Goal: Task Accomplishment & Management: Manage account settings

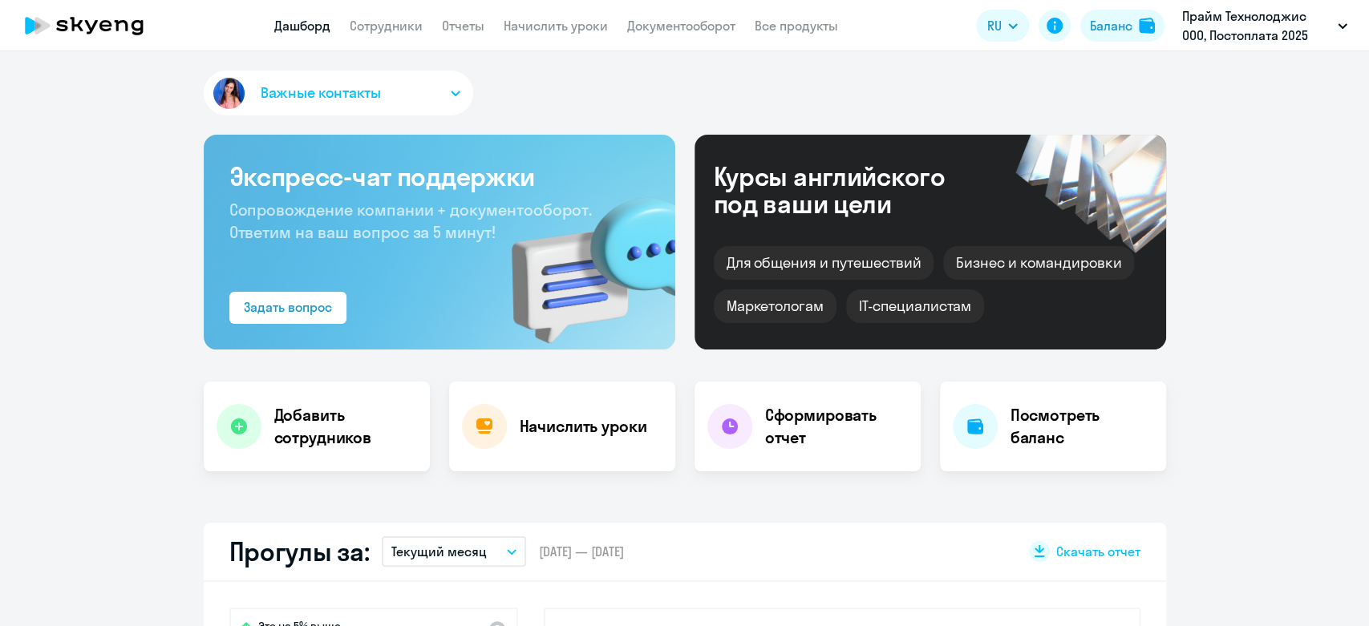
select select "30"
click at [366, 34] on link "Сотрудники" at bounding box center [386, 26] width 73 height 16
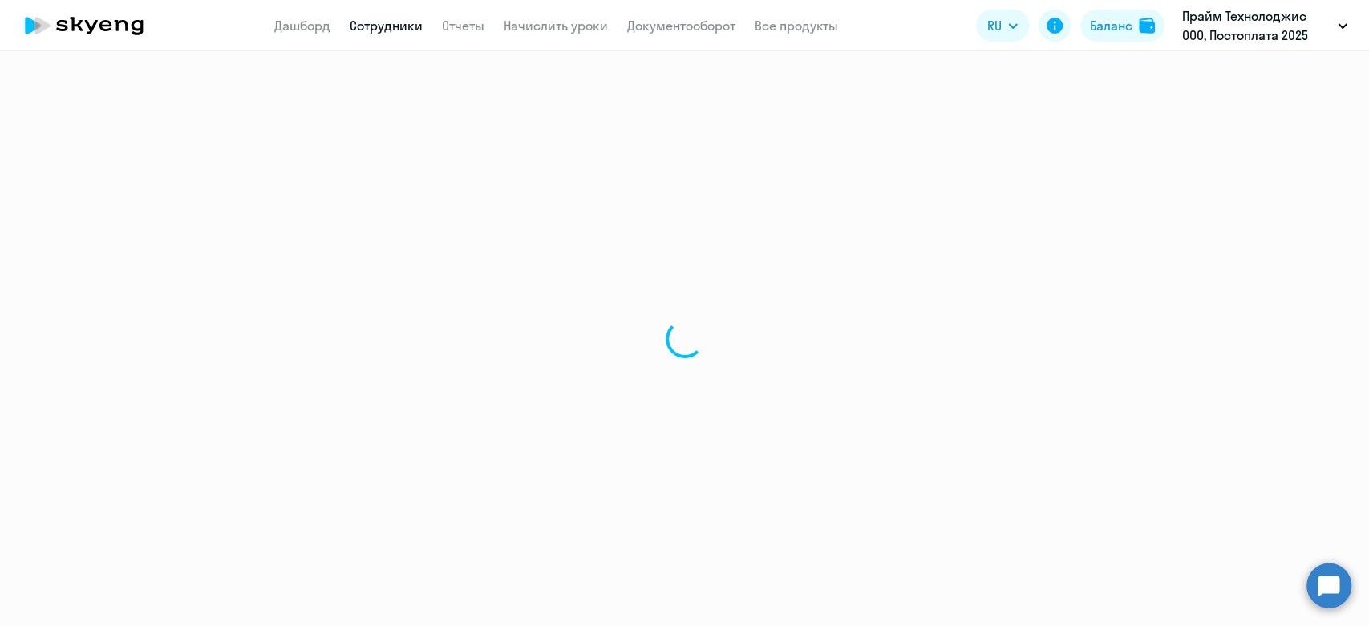
select select "30"
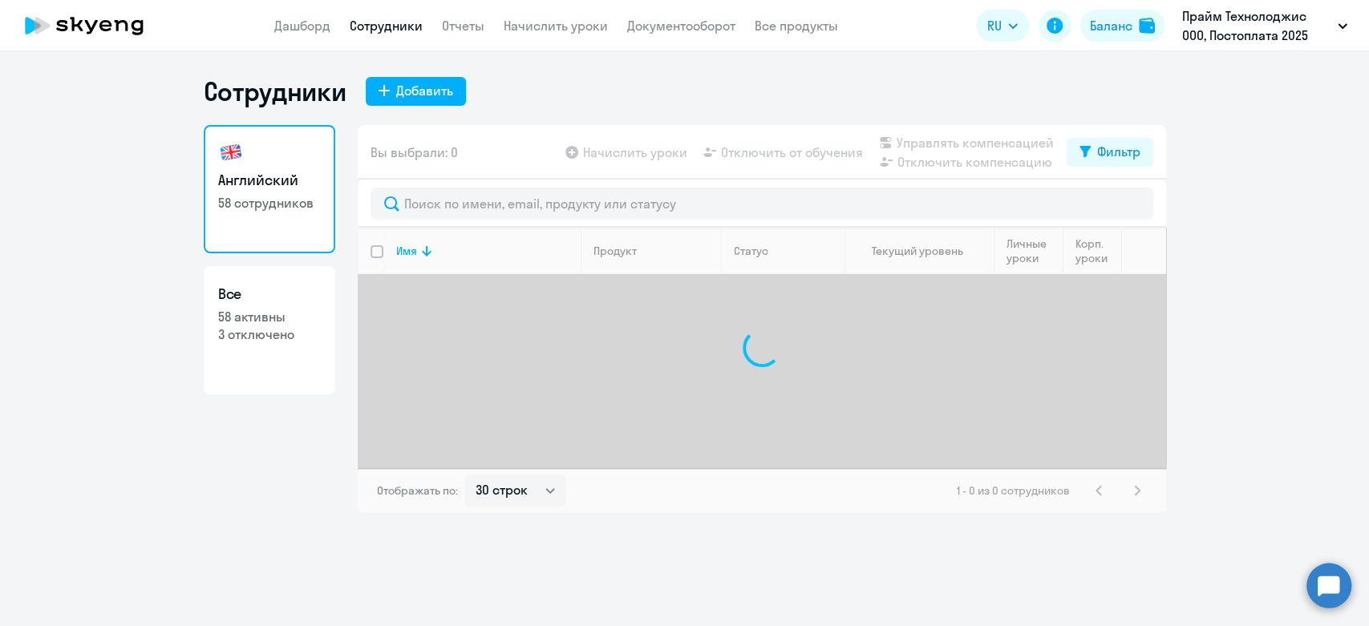
click at [294, 39] on app-header "Дашборд Сотрудники Отчеты Начислить уроки Документооборот Все продукты Дашборд …" at bounding box center [684, 25] width 1369 height 51
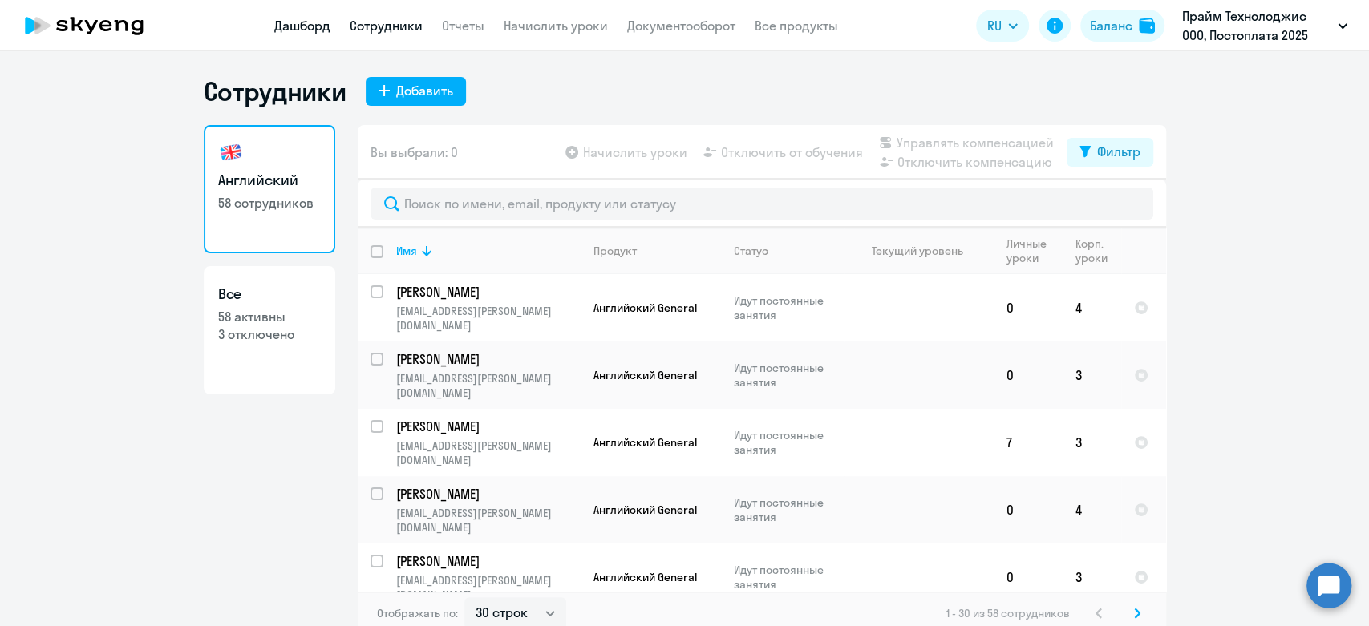
click at [297, 27] on link "Дашборд" at bounding box center [302, 26] width 56 height 16
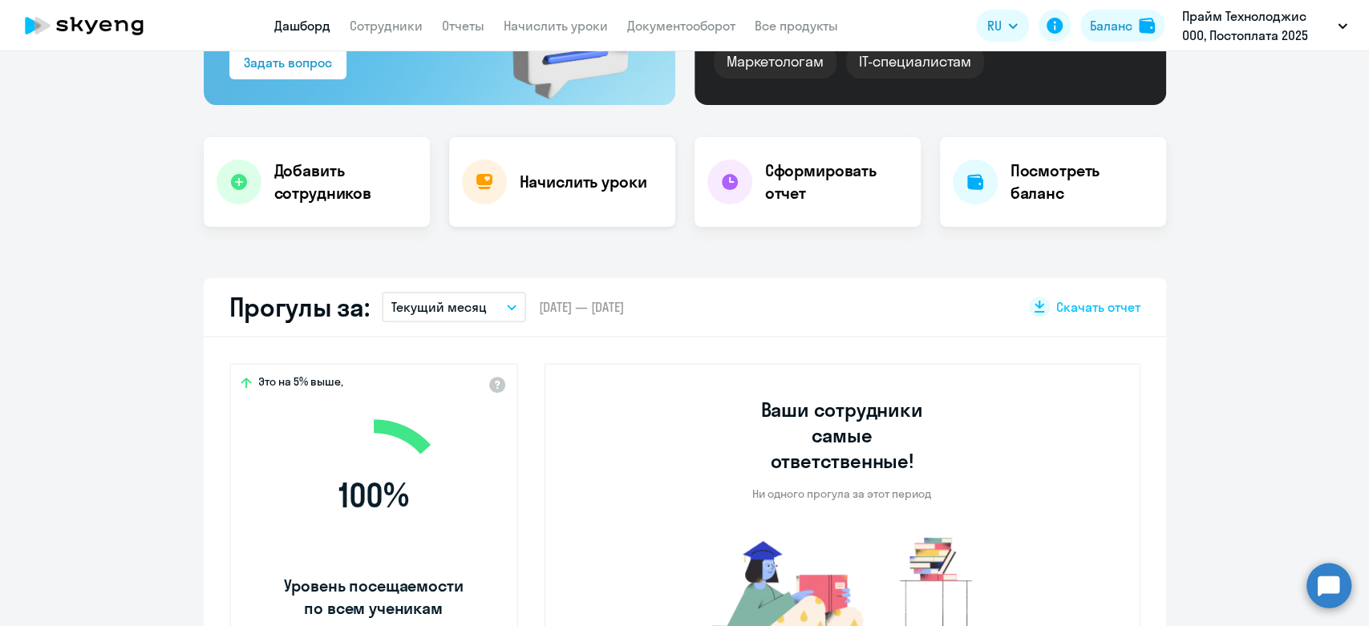
select select "30"
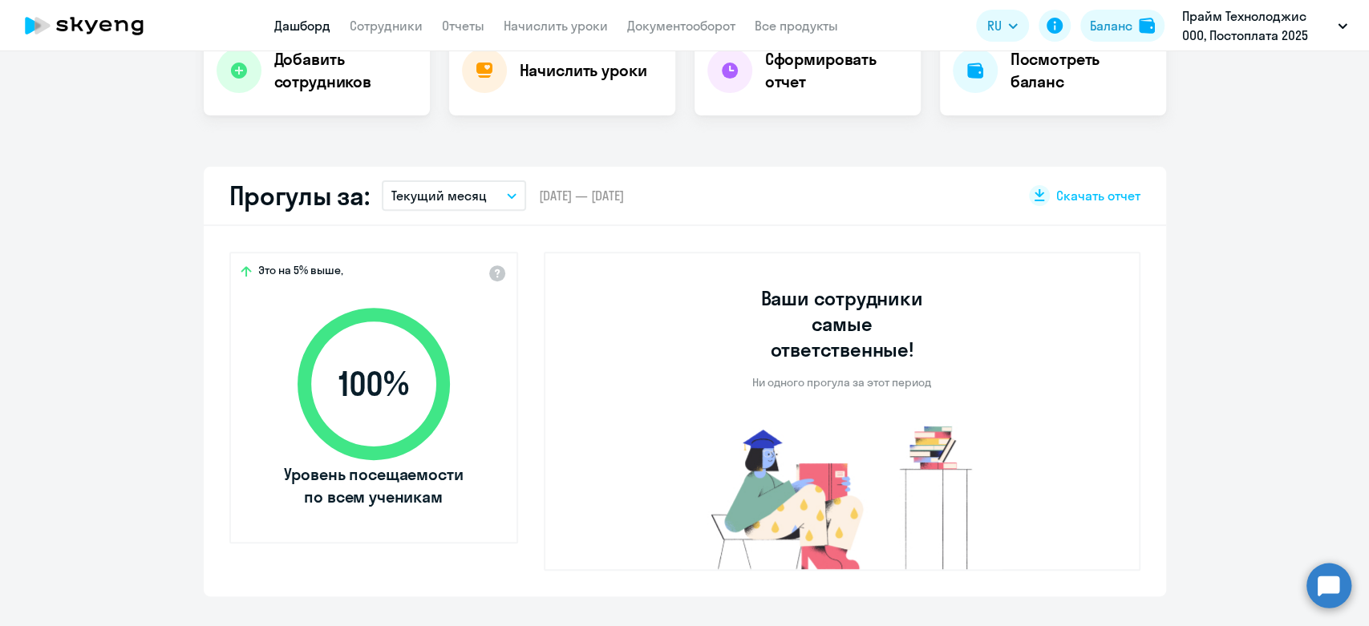
click at [448, 188] on p "Текущий месяц" at bounding box center [438, 195] width 95 height 19
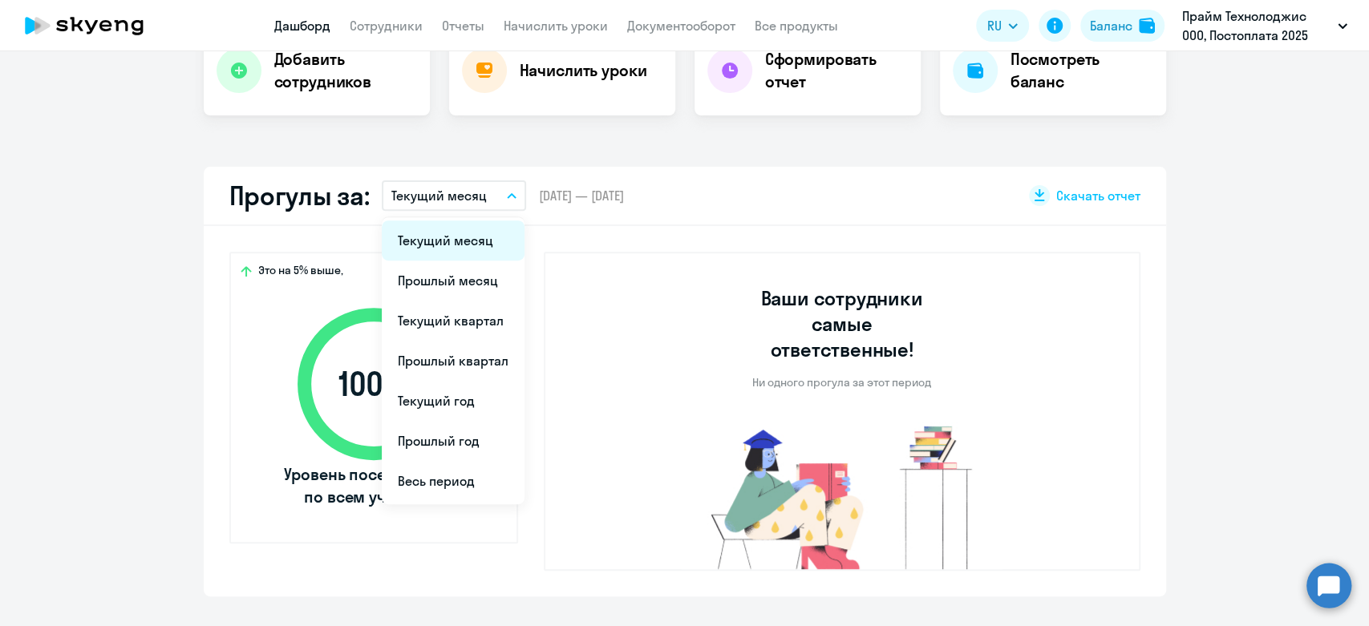
click at [448, 237] on li "Текущий месяц" at bounding box center [453, 241] width 143 height 40
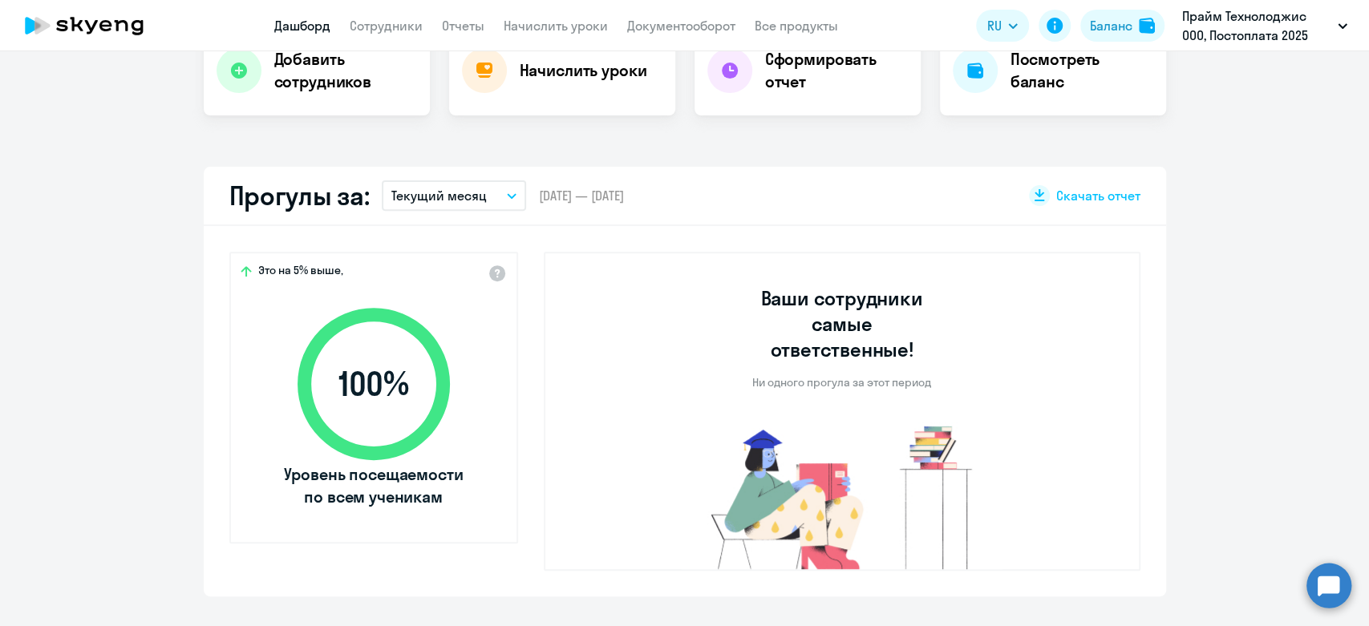
click at [448, 208] on button "Текущий месяц" at bounding box center [454, 195] width 144 height 30
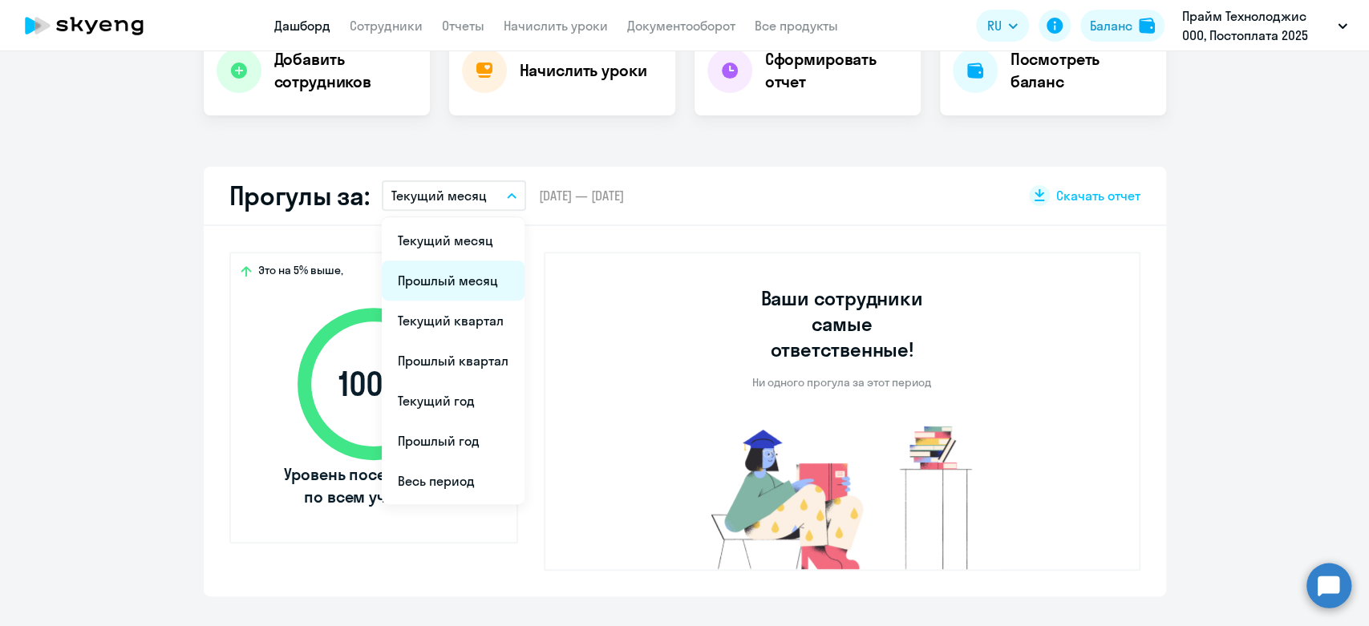
click at [448, 273] on li "Прошлый месяц" at bounding box center [453, 281] width 143 height 40
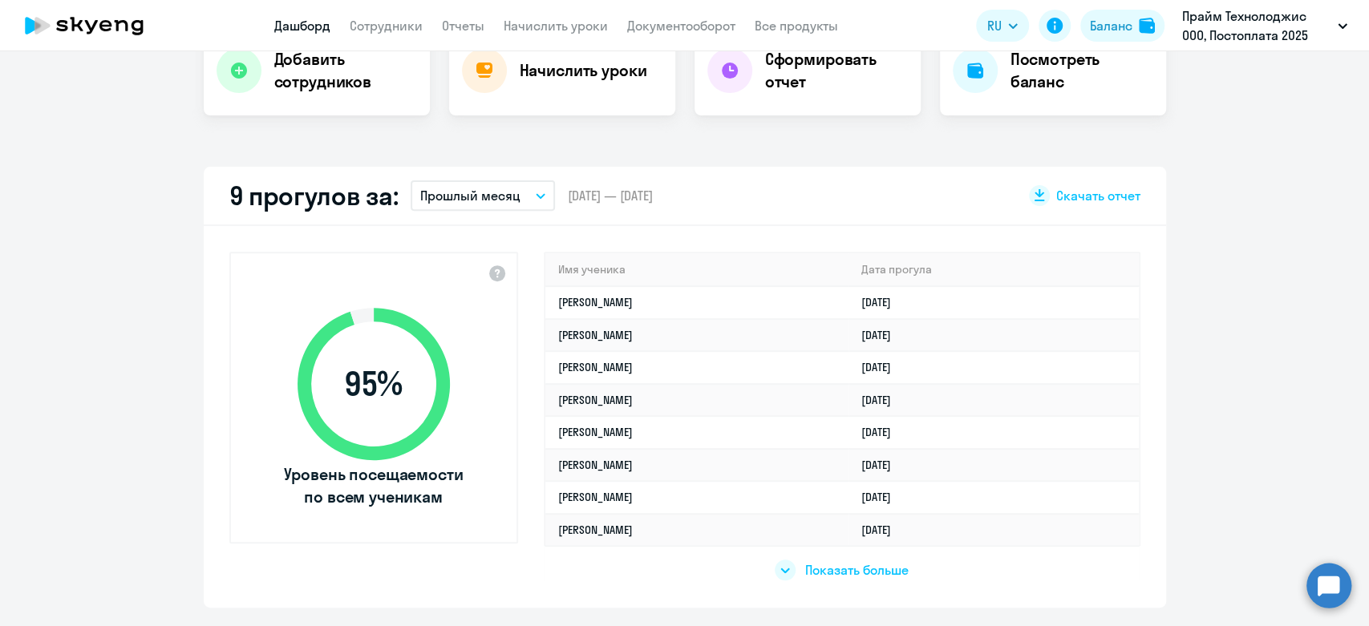
click at [883, 586] on div "95 % Уровень посещаемости по всем ученикам Имя ученика [PERSON_NAME] прогула [P…" at bounding box center [685, 417] width 963 height 382
click at [877, 577] on span "Показать больше" at bounding box center [856, 570] width 103 height 18
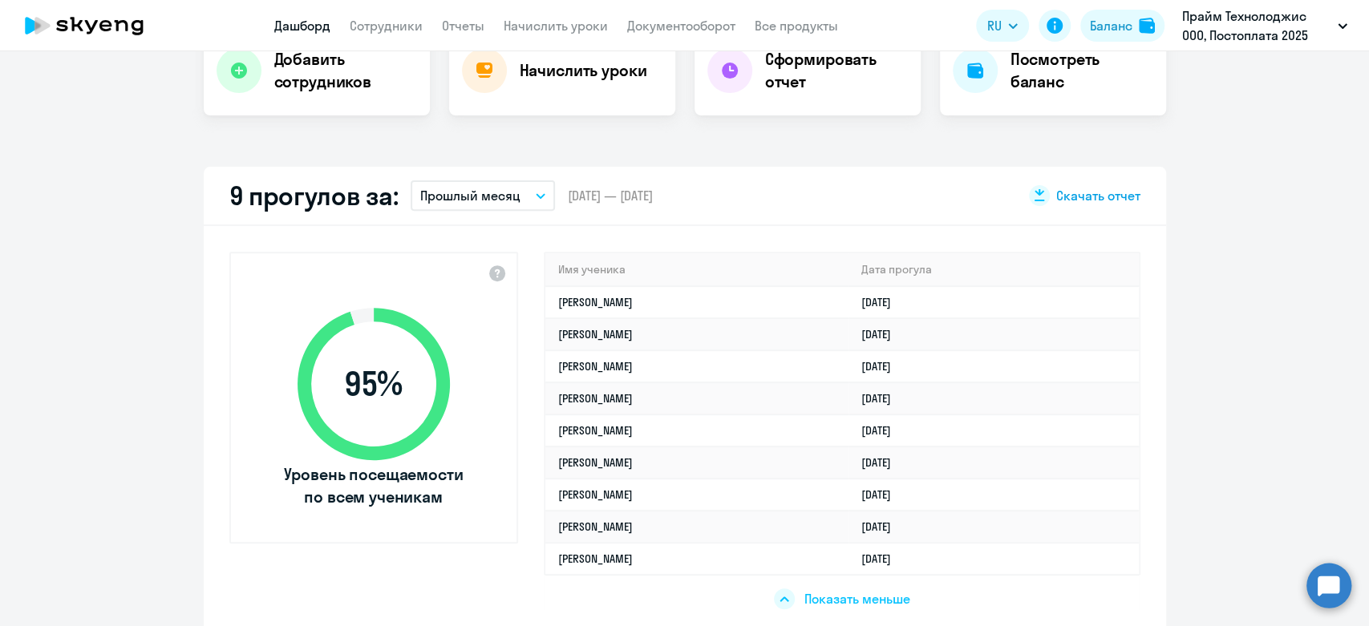
click at [1109, 188] on span "Скачать отчет" at bounding box center [1098, 196] width 84 height 18
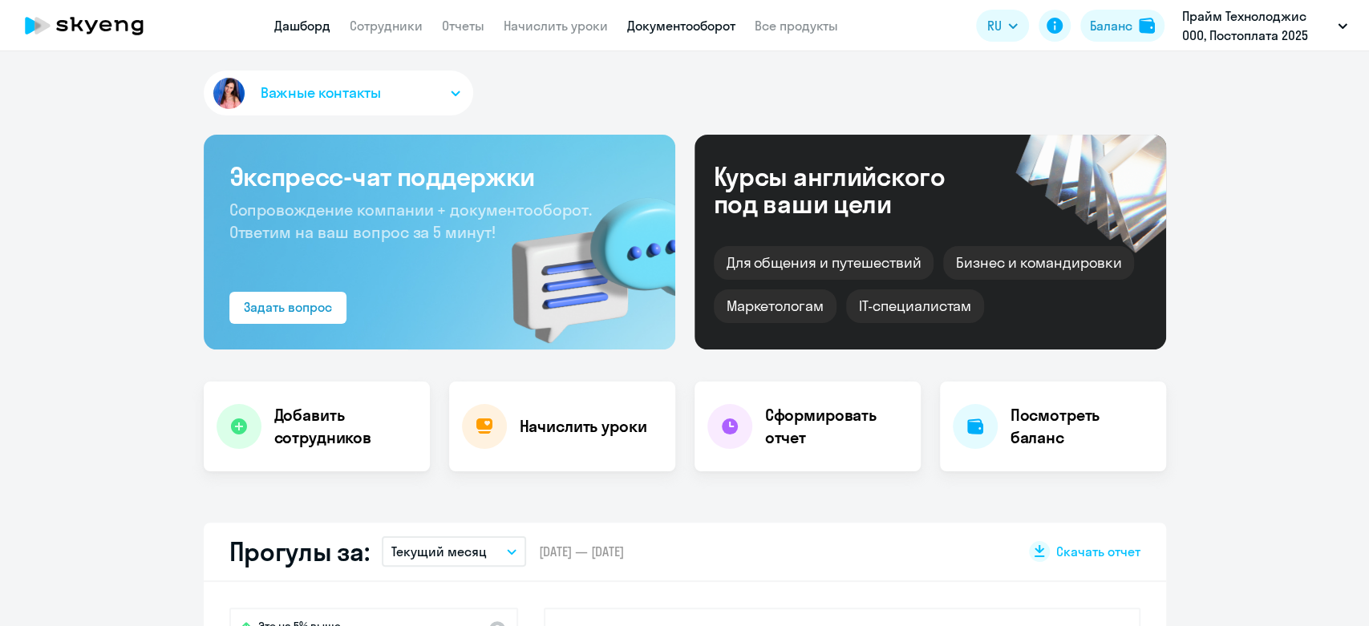
select select "30"
click at [659, 28] on link "Документооборот" at bounding box center [681, 26] width 108 height 16
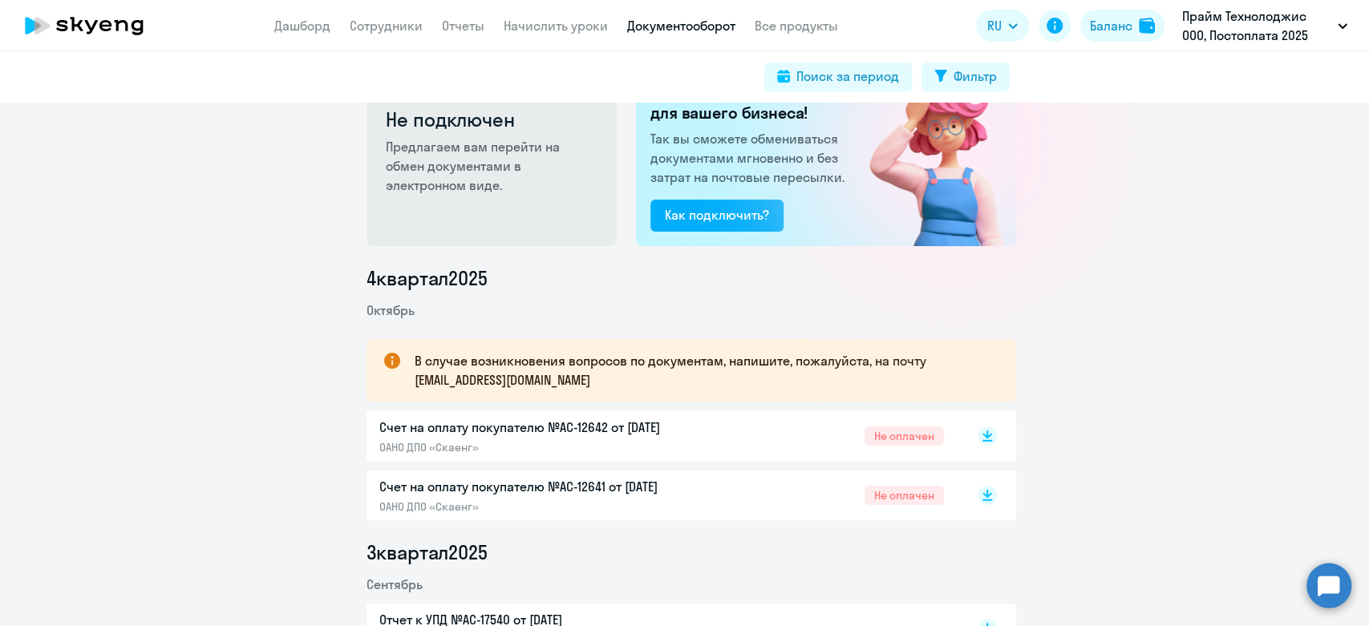
scroll to position [89, 0]
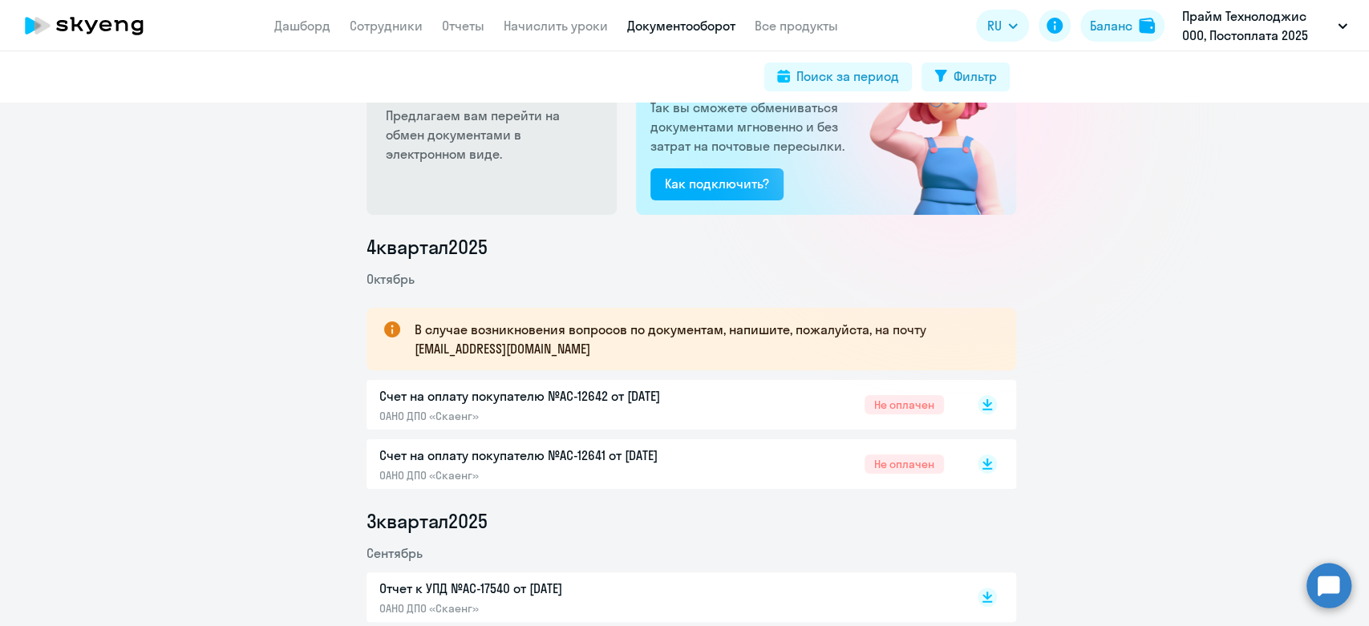
click at [993, 402] on div "Счет на оплату покупателю №AC-12642 от 02.10.2025 ОАНО ДПО «Скаенг» Не оплачен" at bounding box center [692, 405] width 650 height 50
click at [990, 402] on div "Счет на оплату покупателю №AC-12642 от 02.10.2025 ОАНО ДПО «Скаенг» Не оплачен" at bounding box center [692, 405] width 650 height 50
click at [974, 415] on div at bounding box center [970, 405] width 53 height 37
click at [978, 404] on rect at bounding box center [987, 404] width 19 height 19
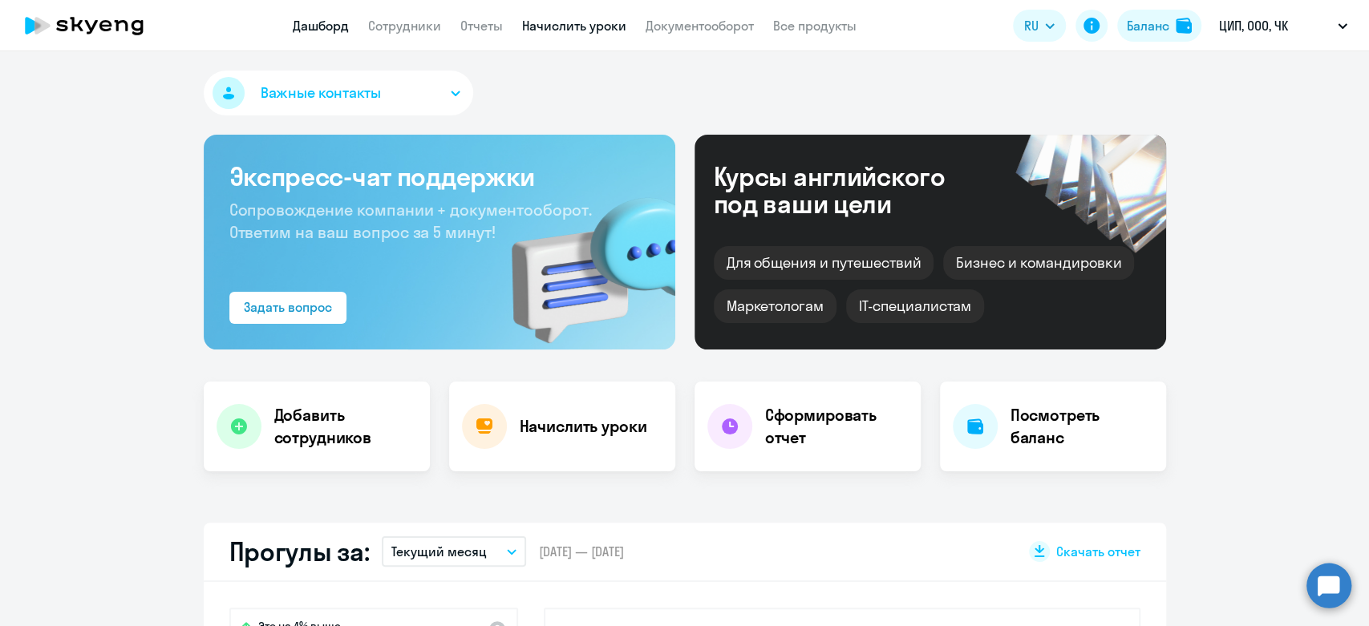
click at [539, 33] on link "Начислить уроки" at bounding box center [574, 26] width 104 height 16
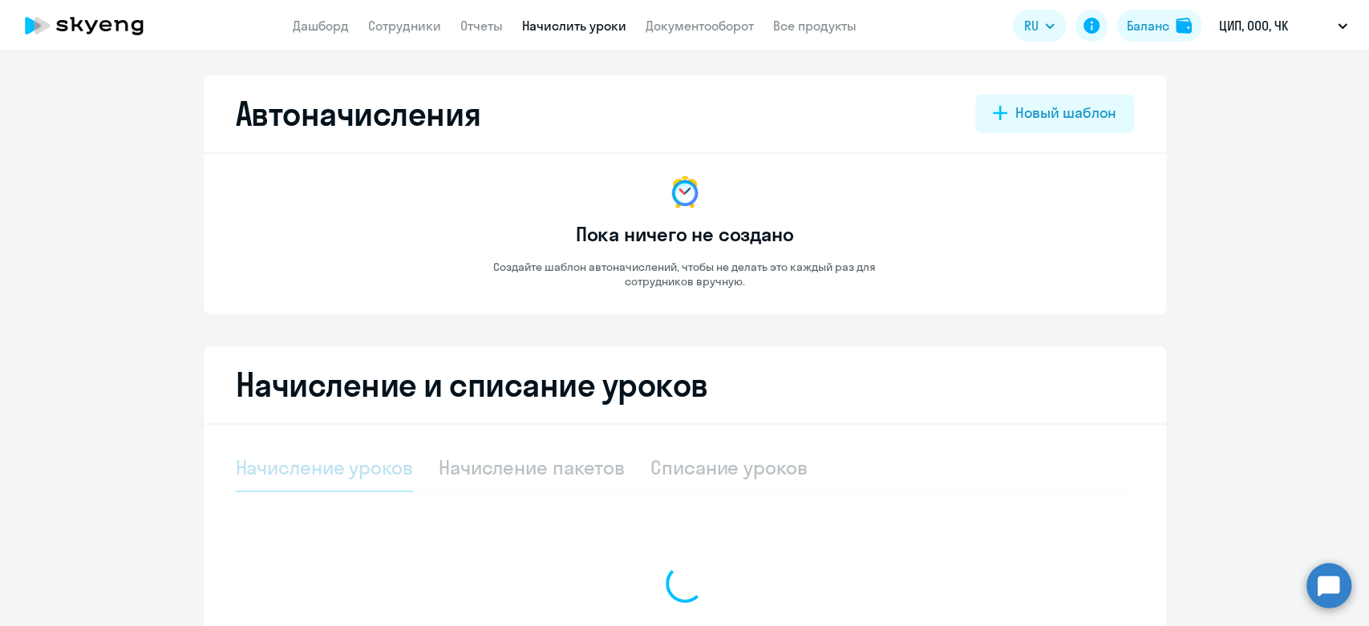
select select "10"
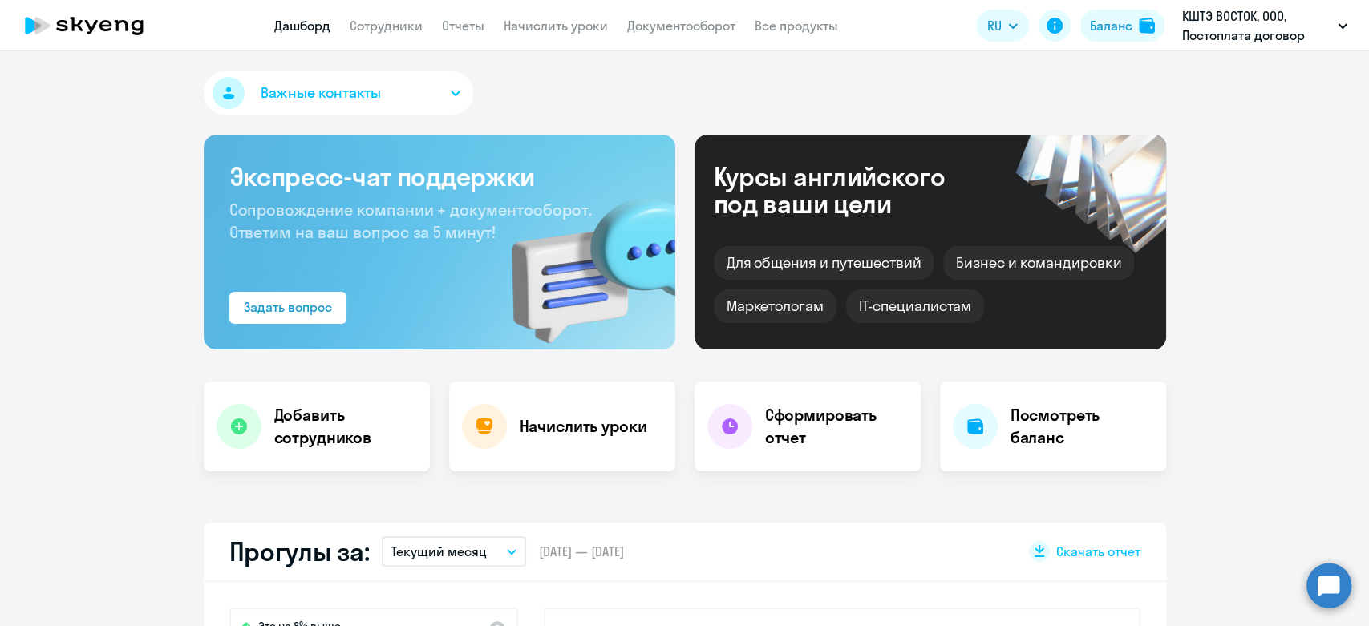
click at [548, 35] on app-header "Дашборд Сотрудники Отчеты Начислить уроки Документооборот Все продукты Дашборд …" at bounding box center [684, 25] width 1369 height 51
click at [548, 30] on link "Начислить уроки" at bounding box center [556, 26] width 104 height 16
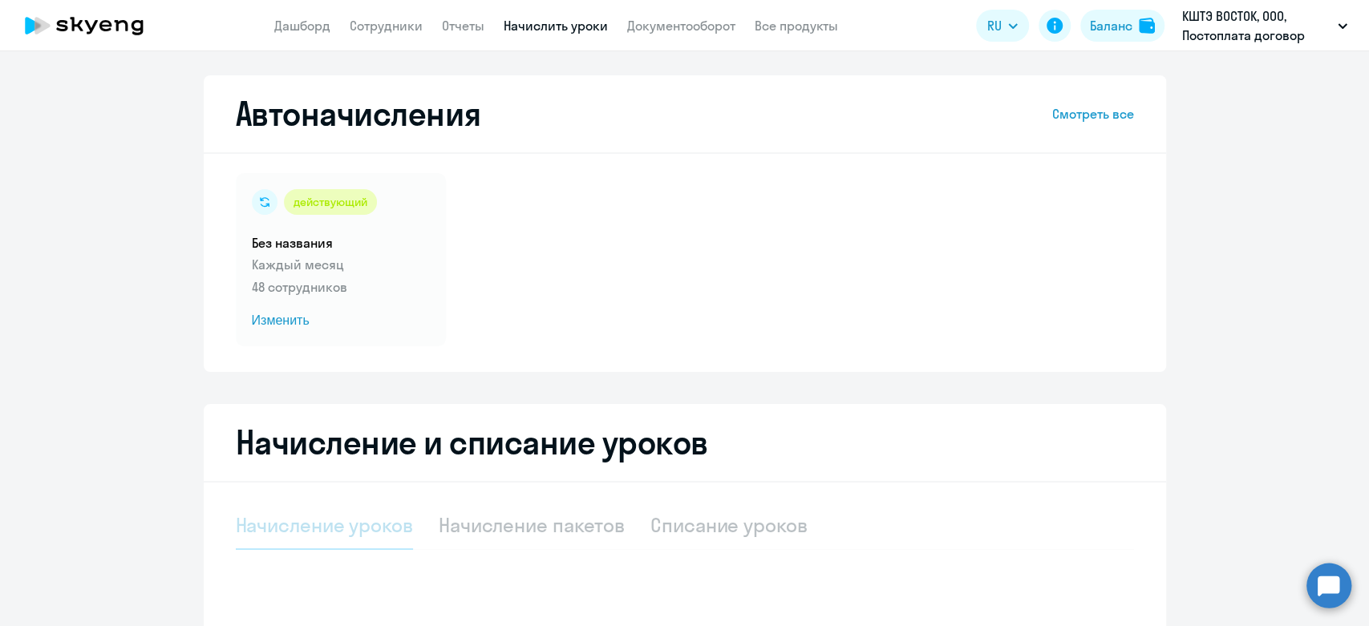
select select "10"
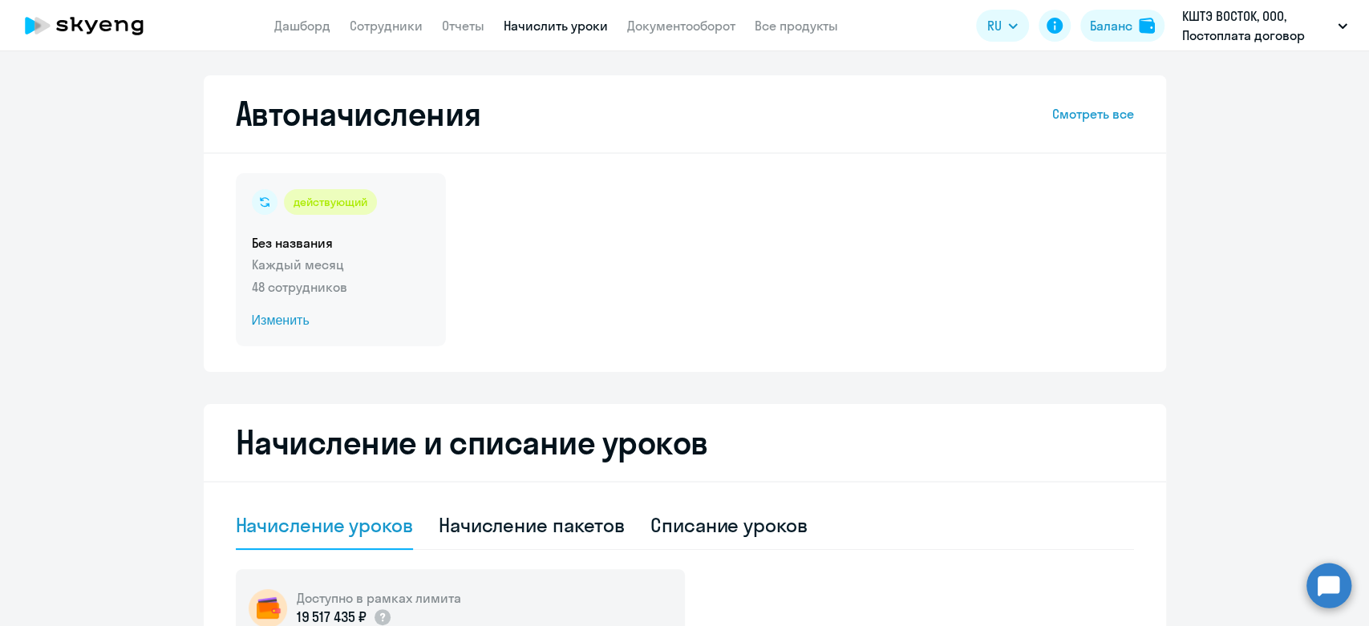
click at [388, 249] on h5 "Без названия" at bounding box center [341, 243] width 178 height 18
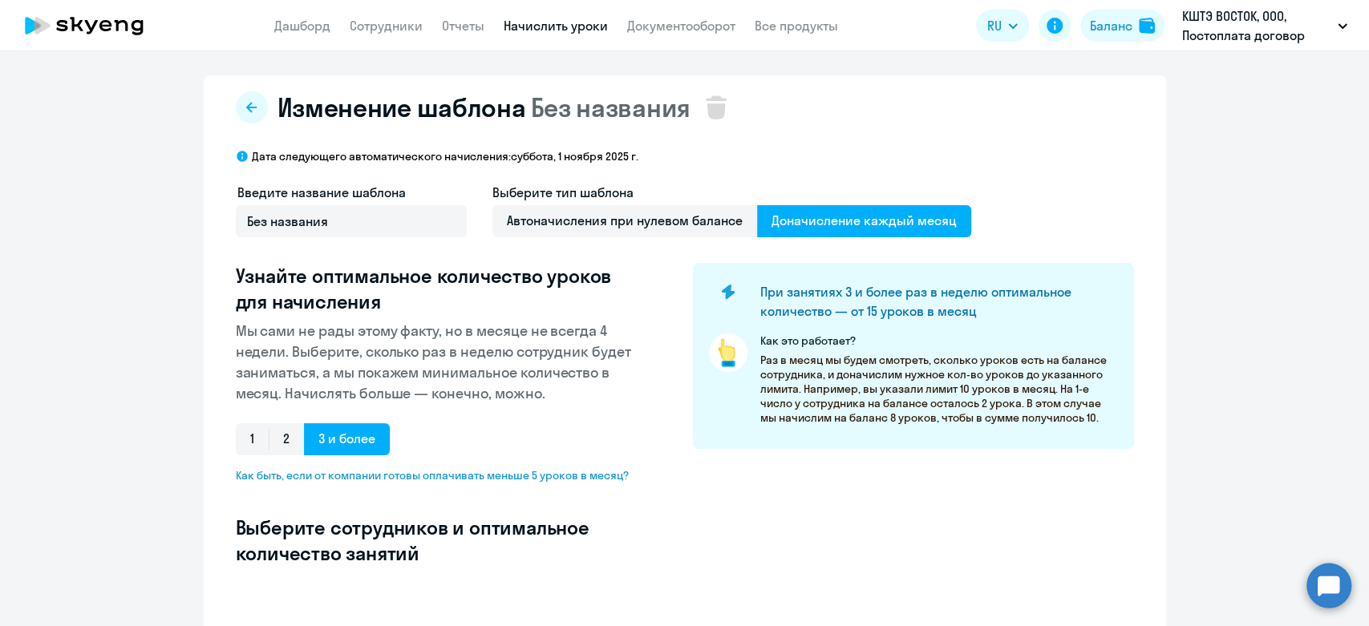
select select "10"
